Goal: Information Seeking & Learning: Check status

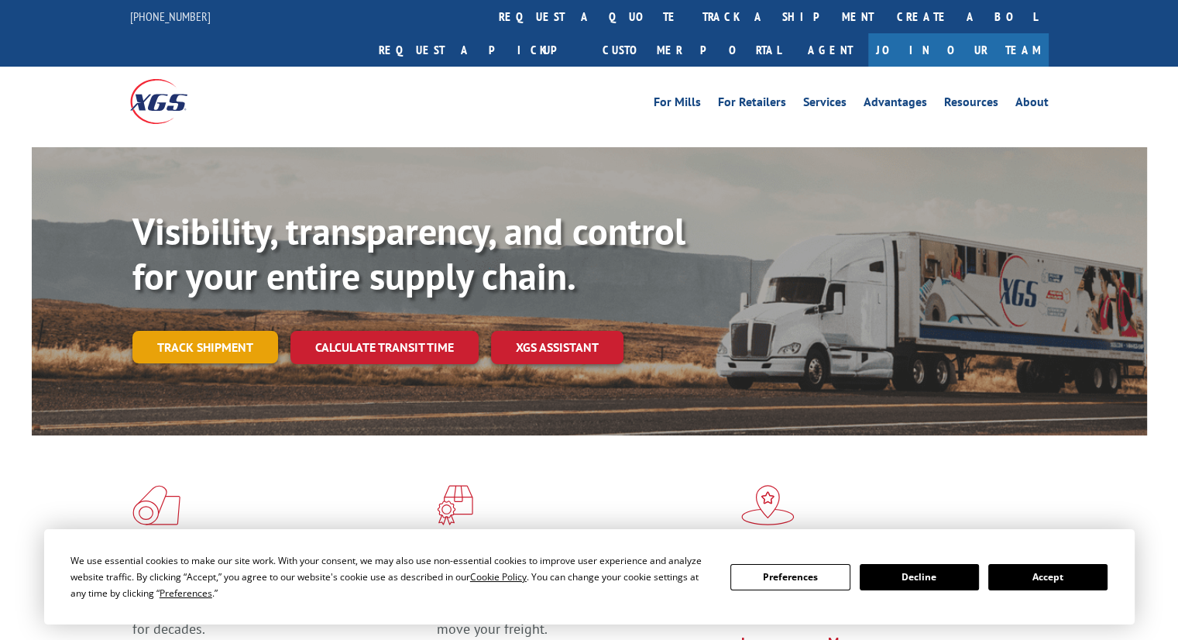
click at [229, 331] on link "Track shipment" at bounding box center [205, 347] width 146 height 33
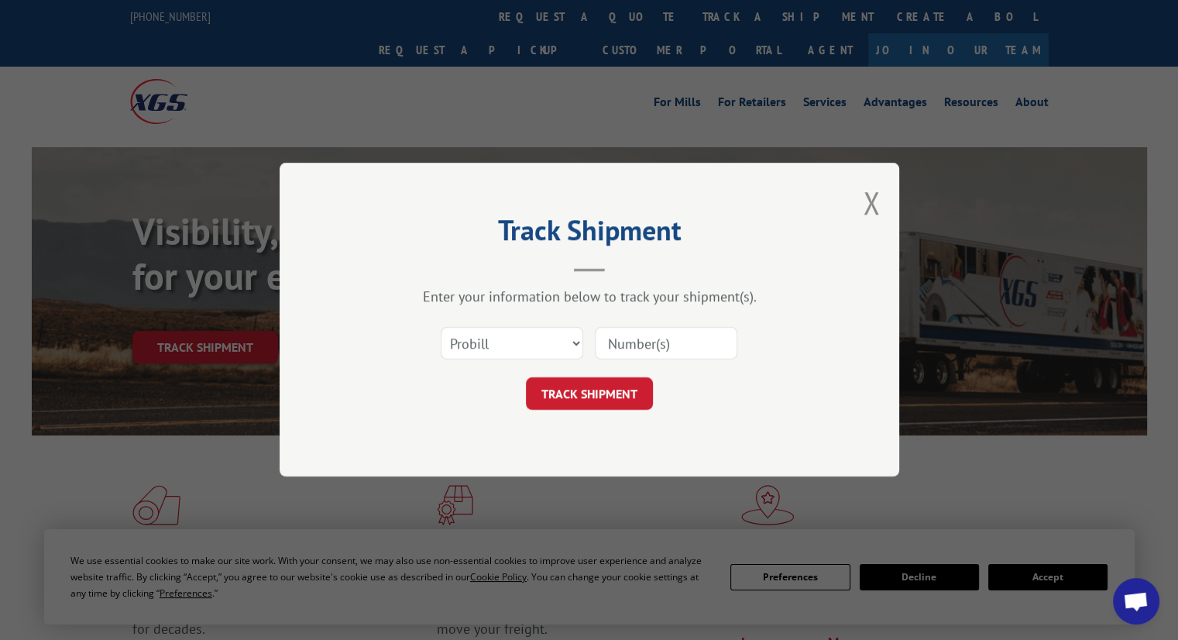
click at [637, 336] on input at bounding box center [666, 344] width 142 height 33
type input "17607018"
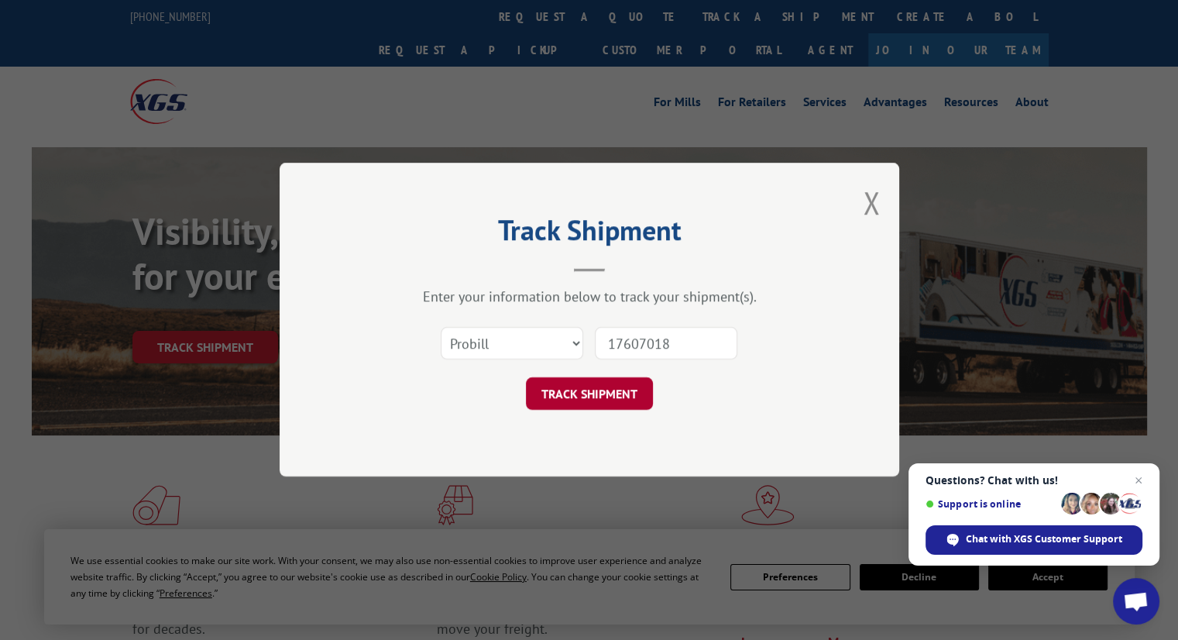
click at [612, 399] on button "TRACK SHIPMENT" at bounding box center [589, 394] width 127 height 33
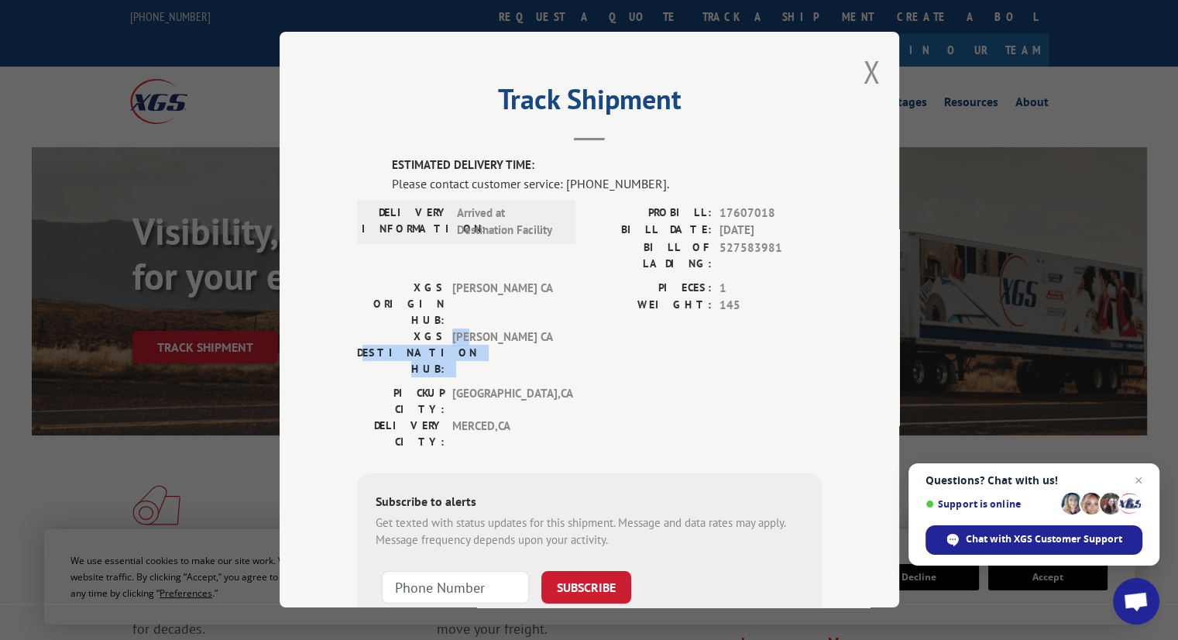
drag, startPoint x: 378, startPoint y: 287, endPoint x: 463, endPoint y: 292, distance: 85.4
click at [463, 328] on div "XGS DESTINATION HUB: [PERSON_NAME] CA" at bounding box center [461, 352] width 209 height 49
click at [463, 328] on span "[PERSON_NAME] CA" at bounding box center [504, 352] width 105 height 49
click at [863, 81] on button "Close modal" at bounding box center [871, 71] width 17 height 41
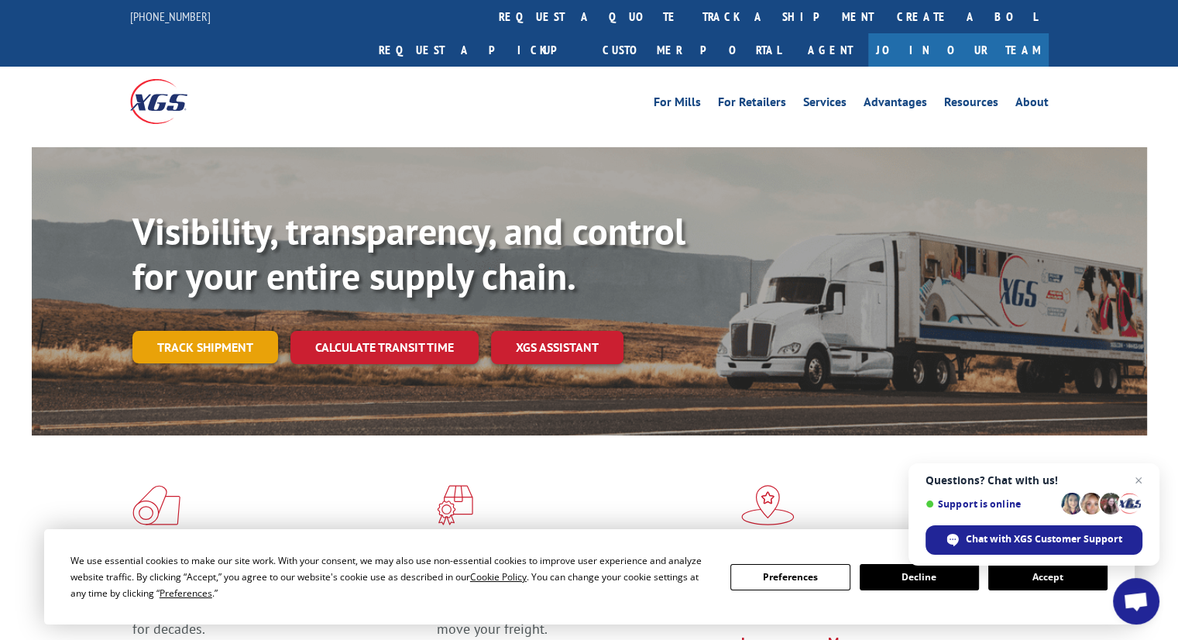
click at [233, 331] on link "Track shipment" at bounding box center [205, 347] width 146 height 33
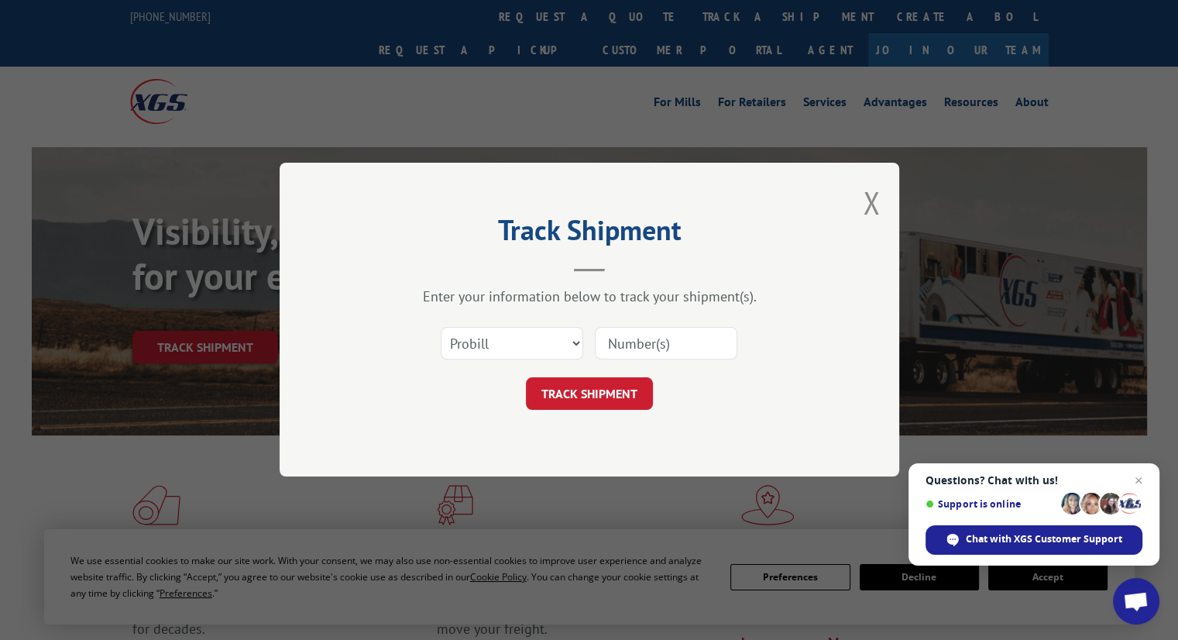
click at [628, 346] on input at bounding box center [666, 344] width 142 height 33
type input "17607018"
click at [629, 402] on button "TRACK SHIPMENT" at bounding box center [589, 394] width 127 height 33
